Goal: Task Accomplishment & Management: Manage account settings

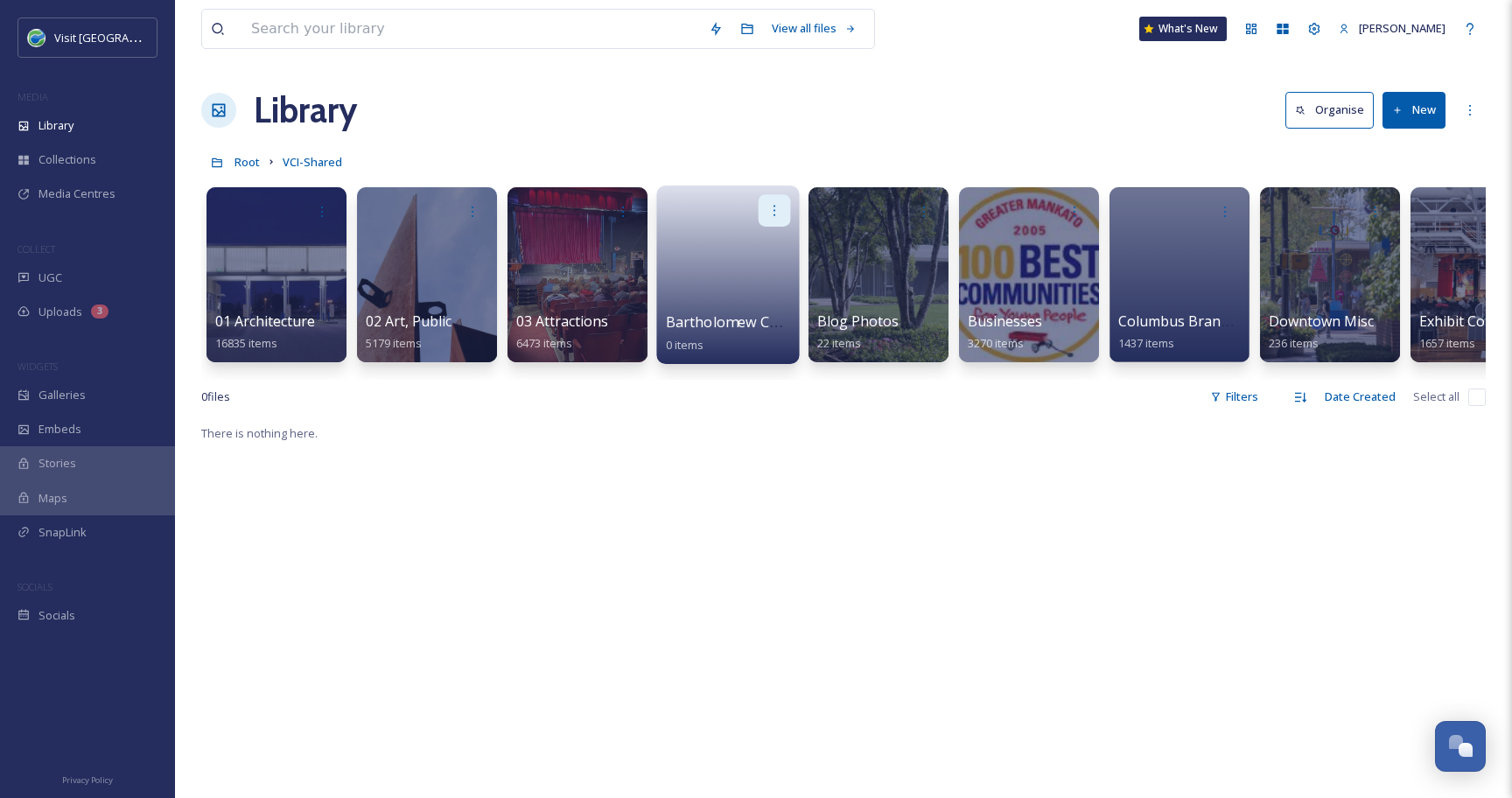
click at [774, 218] on div at bounding box center [775, 211] width 33 height 33
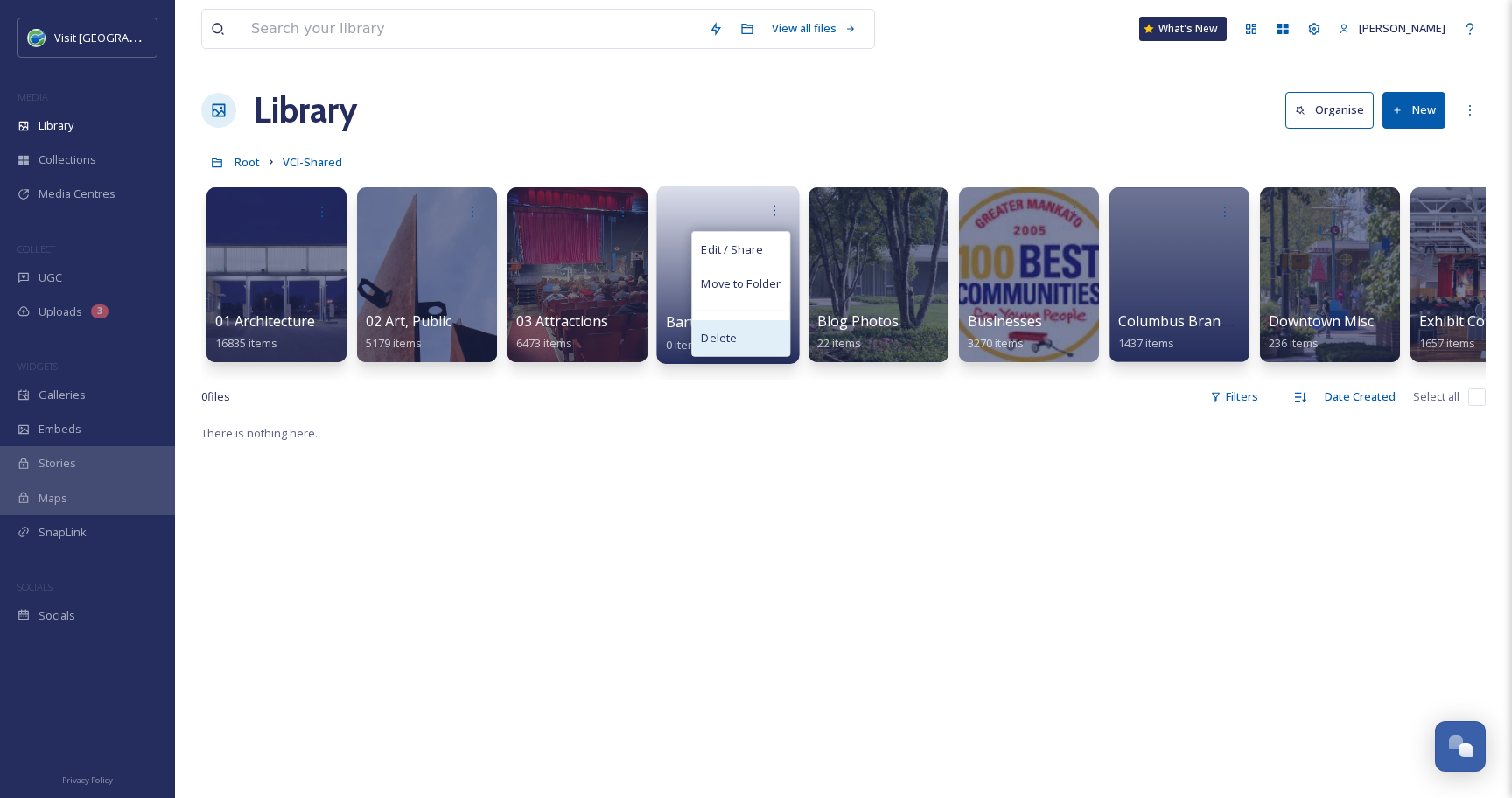
click at [734, 342] on span "Delete" at bounding box center [719, 339] width 36 height 18
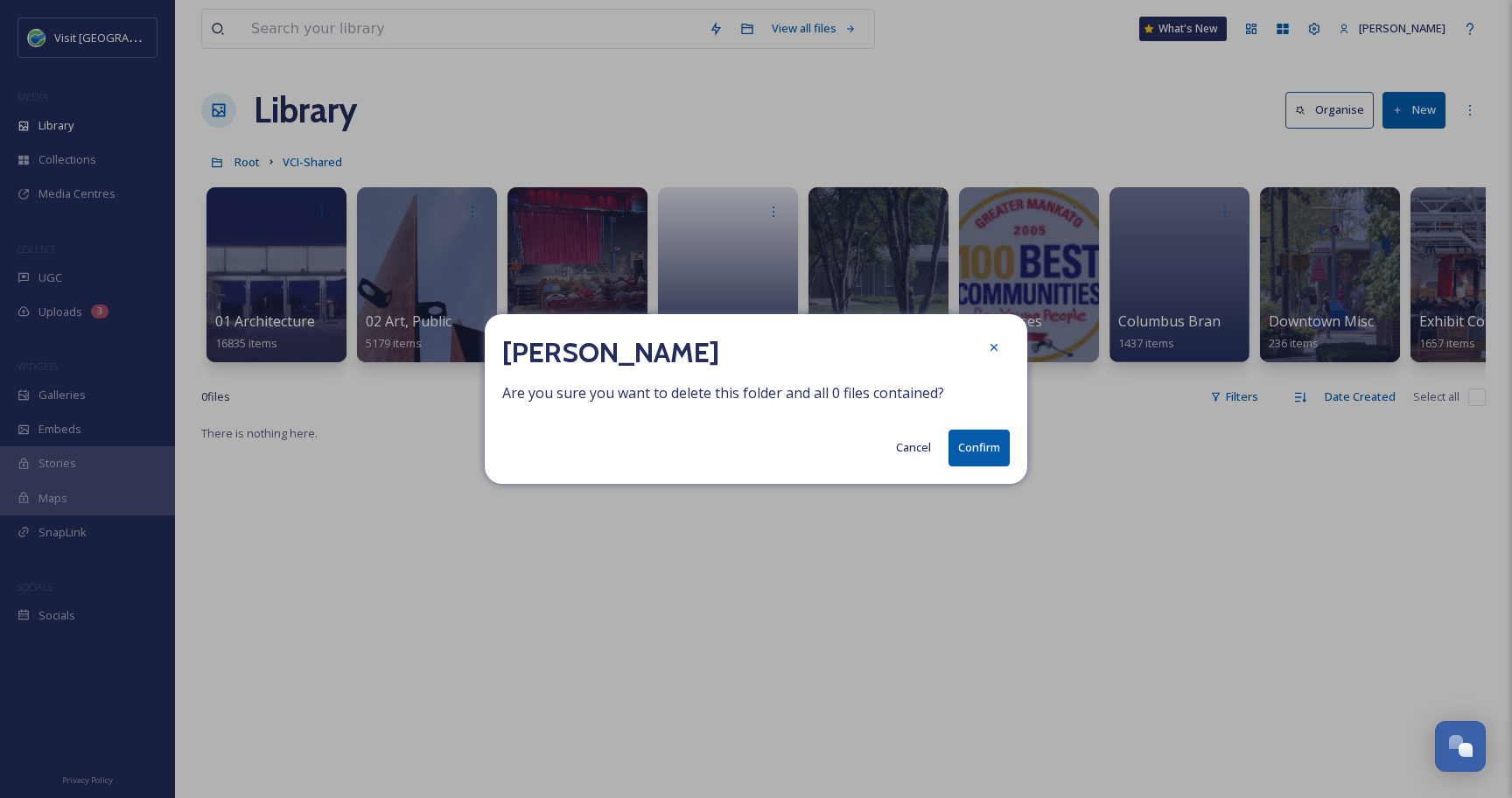
click at [978, 454] on button "Confirm" at bounding box center [979, 447] width 62 height 36
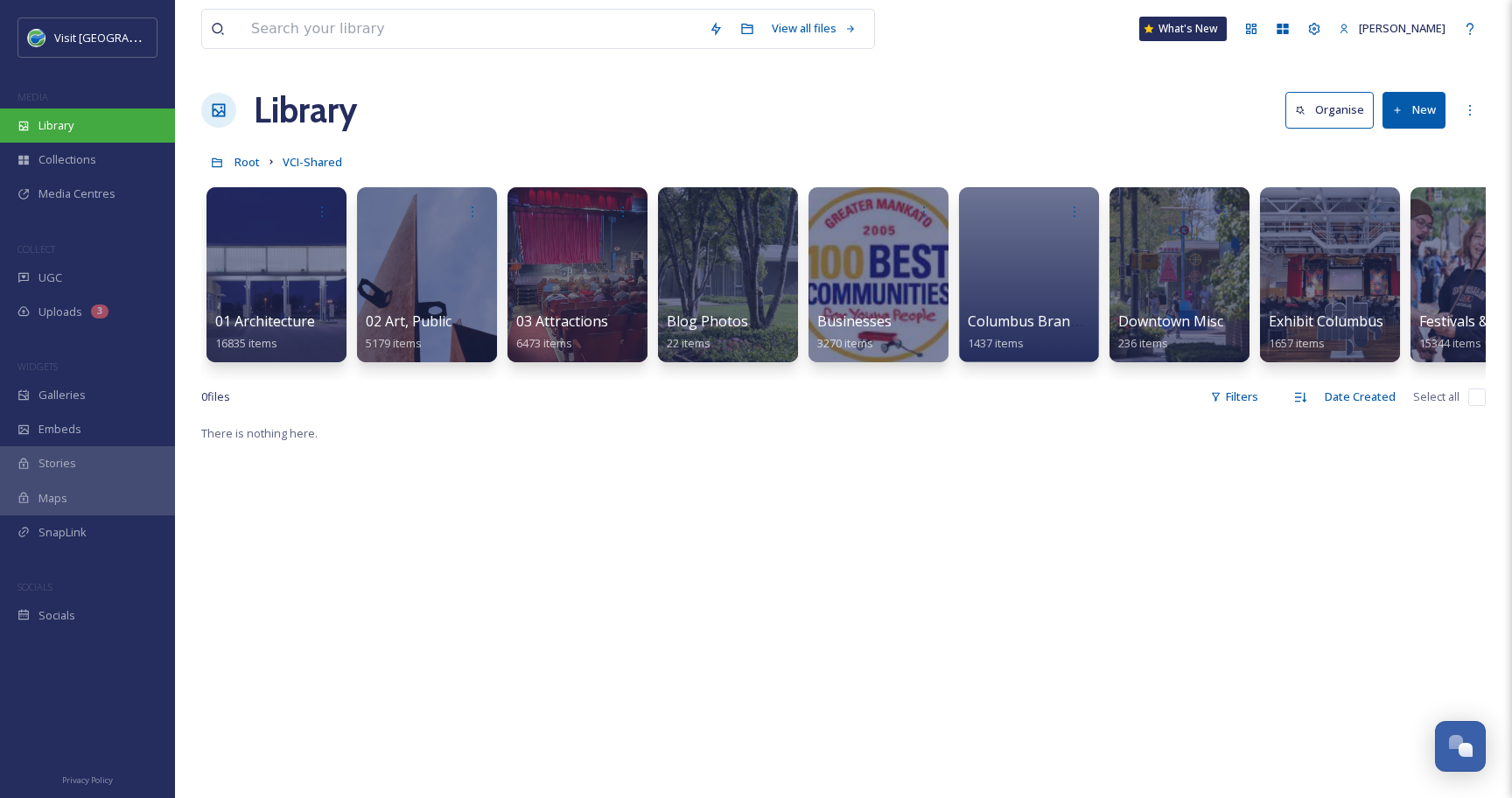
click at [107, 132] on div "Library" at bounding box center [87, 125] width 175 height 34
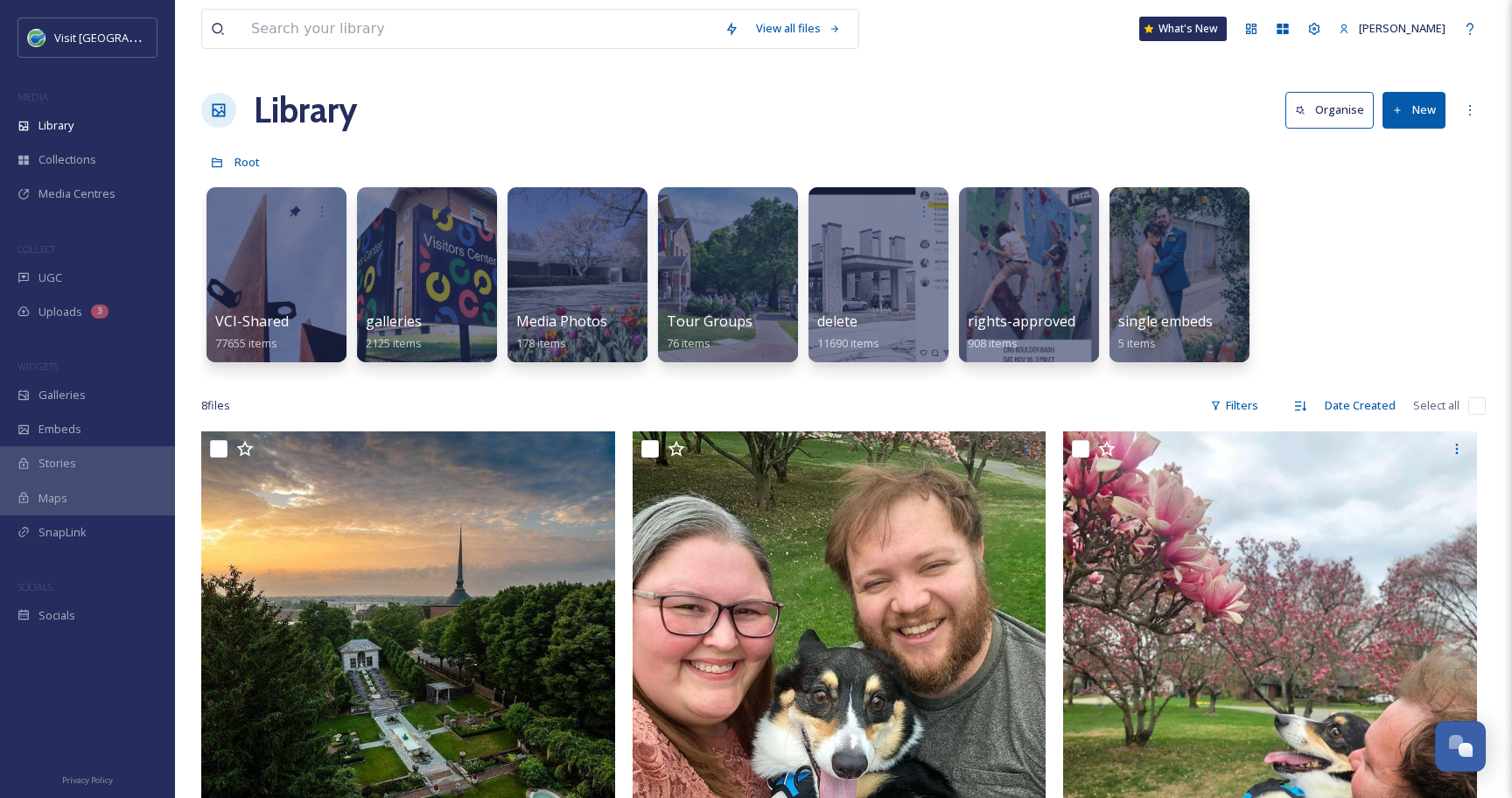
click at [626, 410] on div "8 file s Filters Date Created Select all" at bounding box center [844, 405] width 1285 height 34
click at [85, 126] on div "Library" at bounding box center [87, 125] width 175 height 34
click at [133, 118] on div "Library" at bounding box center [87, 125] width 175 height 34
click at [78, 124] on div "Library" at bounding box center [87, 125] width 175 height 34
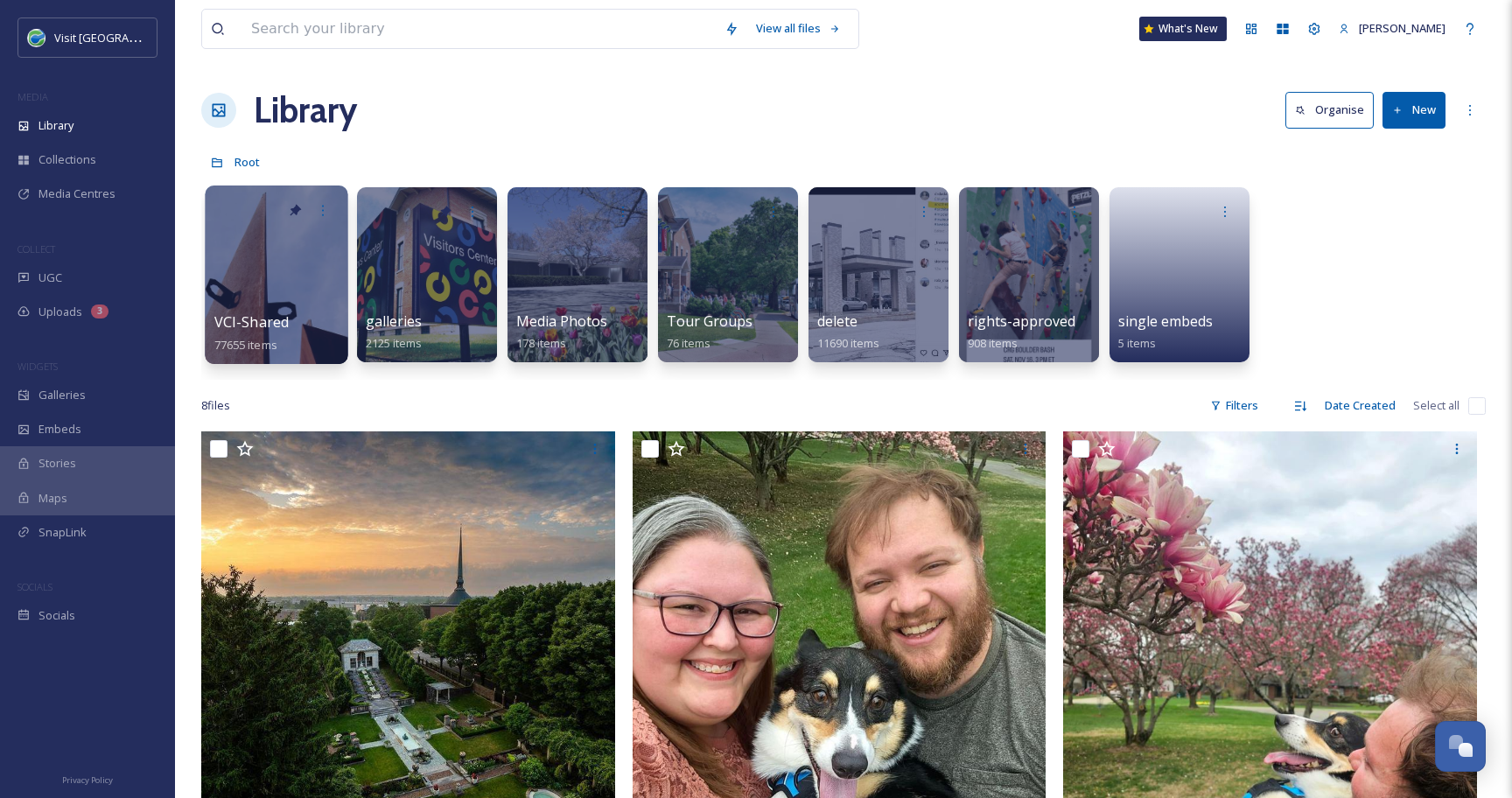
click at [289, 261] on div at bounding box center [277, 275] width 143 height 179
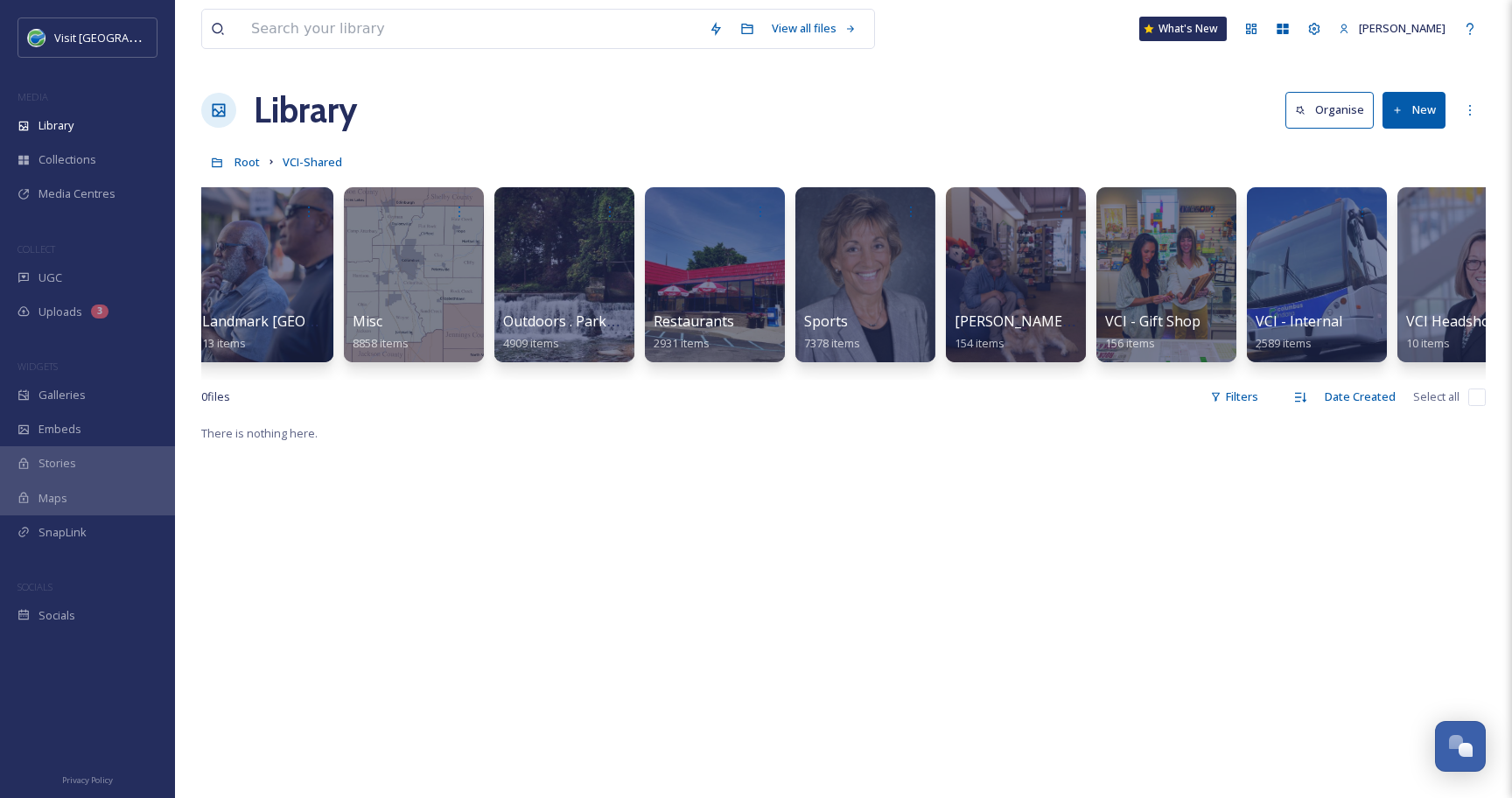
scroll to position [0, 1877]
